Goal: Task Accomplishment & Management: Manage account settings

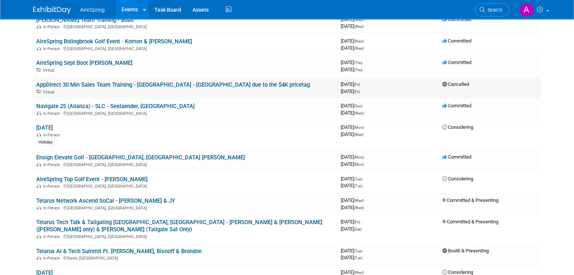
scroll to position [566, 0]
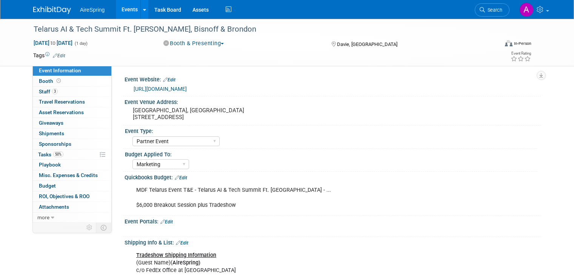
select select "Partner Event"
select select "Marketing"
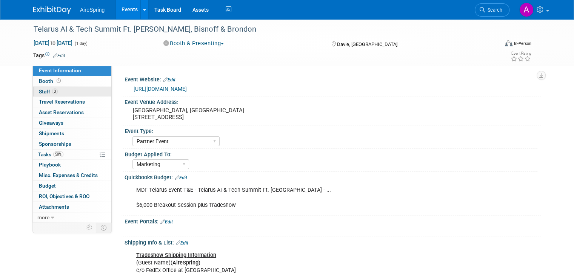
click at [61, 92] on link "3 Staff 3" at bounding box center [72, 92] width 78 height 10
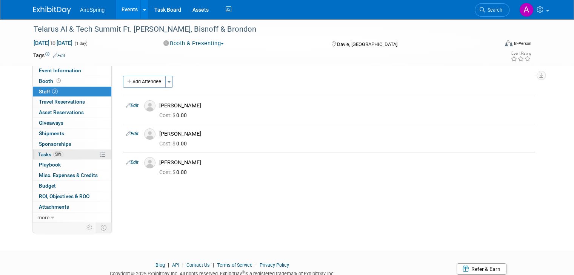
click at [53, 156] on span "50%" at bounding box center [58, 155] width 10 height 6
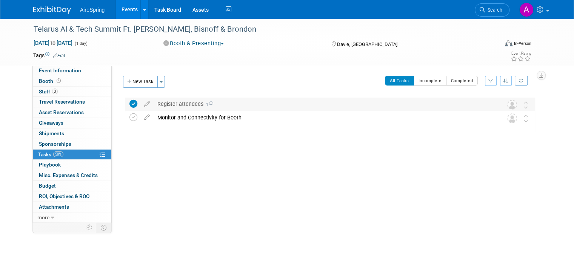
click at [172, 102] on div "Register attendees 1" at bounding box center [322, 104] width 338 height 13
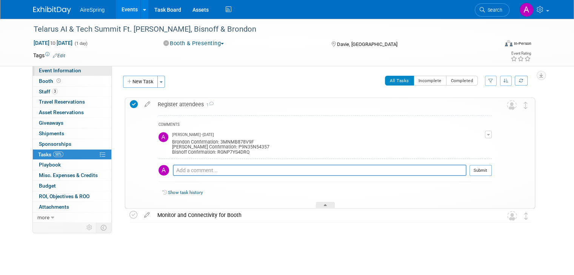
click at [53, 70] on span "Event Information" at bounding box center [60, 70] width 42 height 6
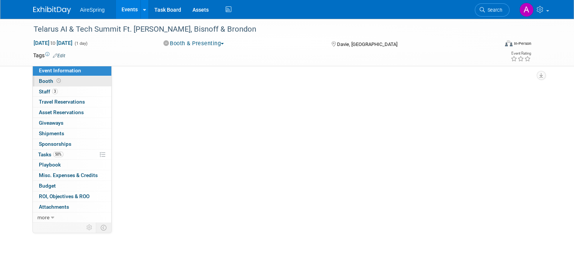
select select "Partner Event"
select select "Marketing"
